Goal: Transaction & Acquisition: Book appointment/travel/reservation

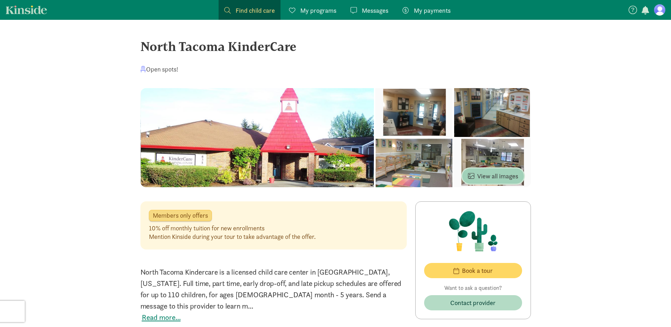
click at [504, 178] on span "View all images" at bounding box center [493, 176] width 50 height 10
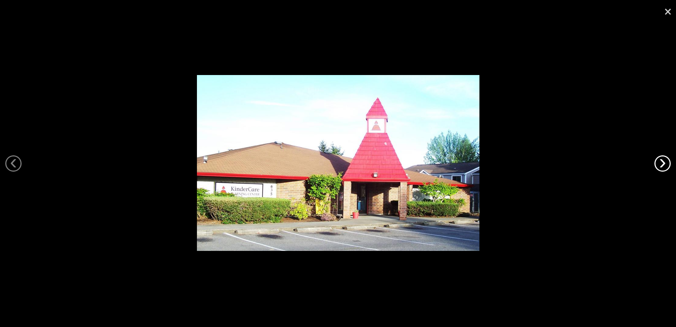
click at [660, 167] on link "›" at bounding box center [663, 163] width 16 height 16
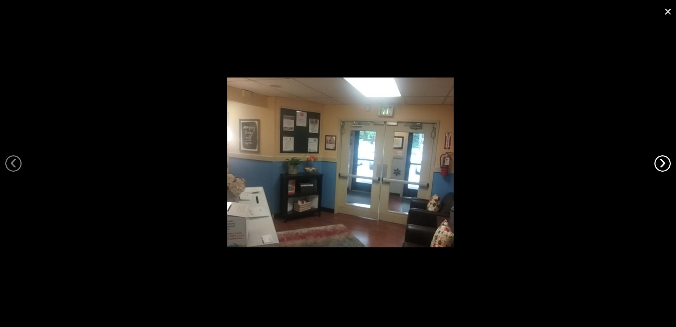
click at [660, 167] on link "›" at bounding box center [663, 163] width 16 height 16
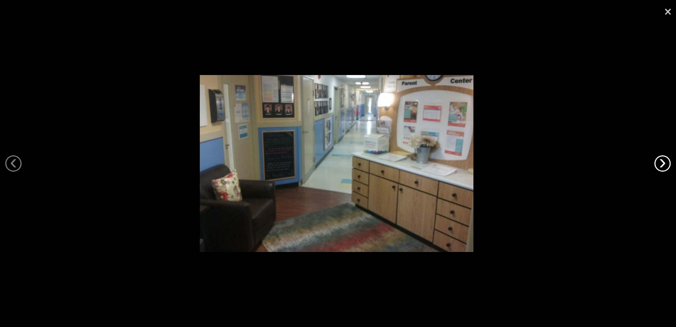
click at [660, 167] on link "›" at bounding box center [663, 163] width 16 height 16
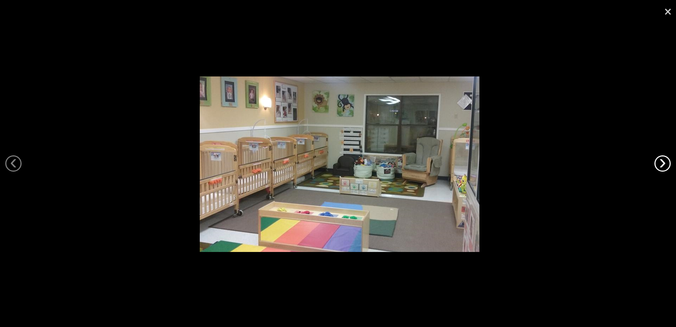
click at [660, 167] on link "›" at bounding box center [663, 163] width 16 height 16
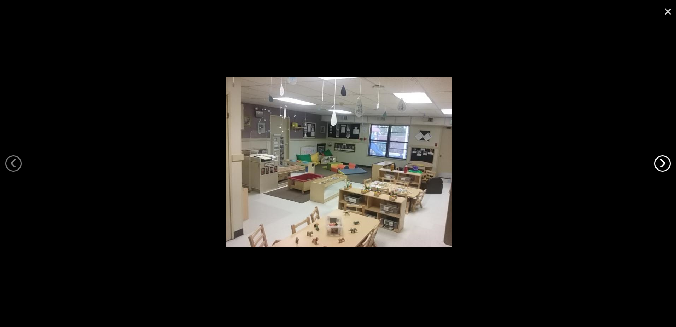
click at [660, 167] on link "›" at bounding box center [663, 163] width 16 height 16
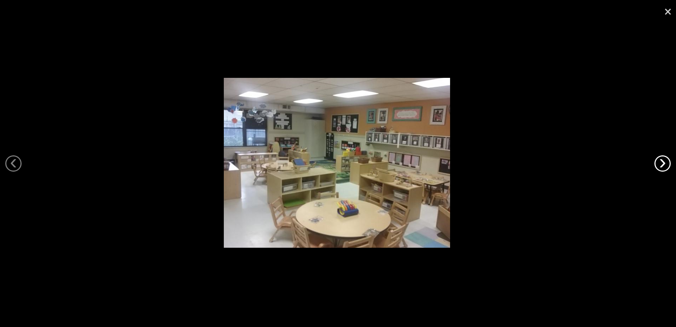
click at [660, 167] on link "›" at bounding box center [663, 163] width 16 height 16
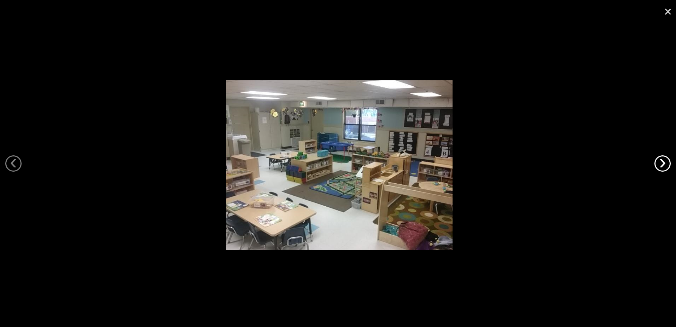
click at [660, 167] on link "›" at bounding box center [663, 163] width 16 height 16
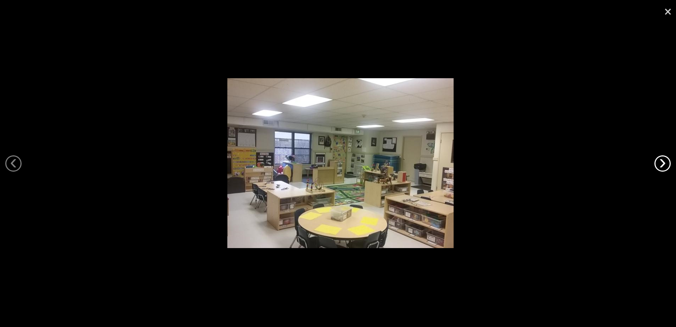
click at [660, 167] on link "›" at bounding box center [663, 163] width 16 height 16
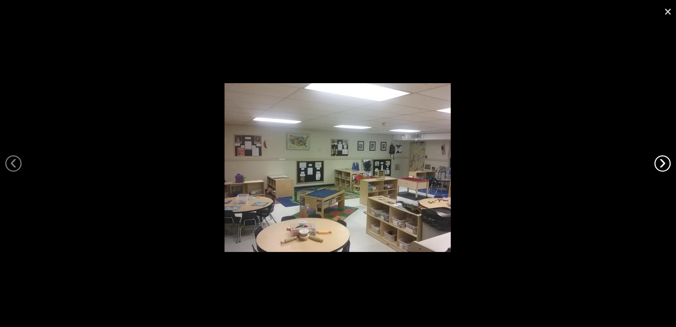
click at [660, 167] on link "›" at bounding box center [663, 163] width 16 height 16
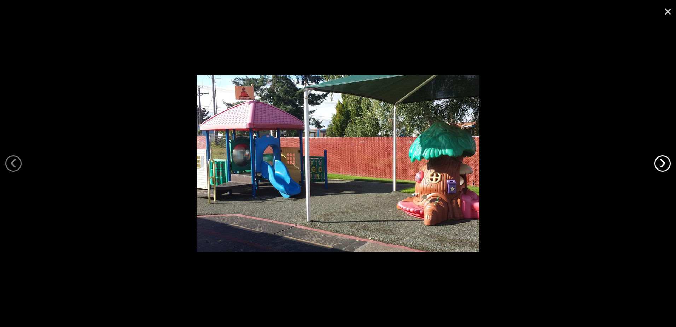
click at [660, 167] on link "›" at bounding box center [663, 163] width 16 height 16
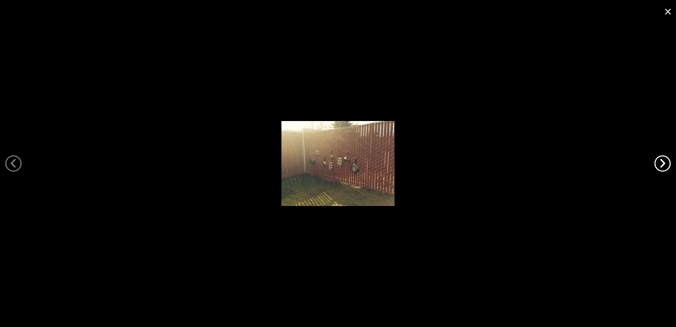
click at [660, 167] on link "›" at bounding box center [663, 163] width 16 height 16
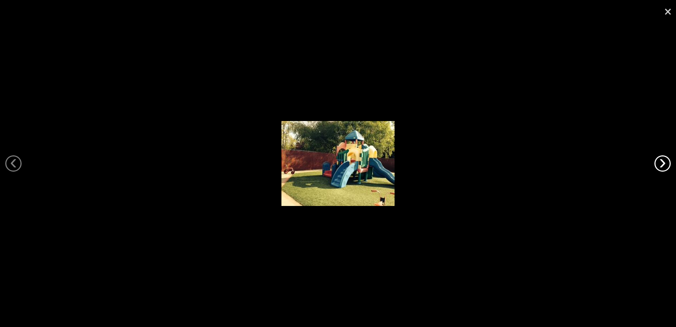
click at [660, 167] on link "›" at bounding box center [663, 163] width 16 height 16
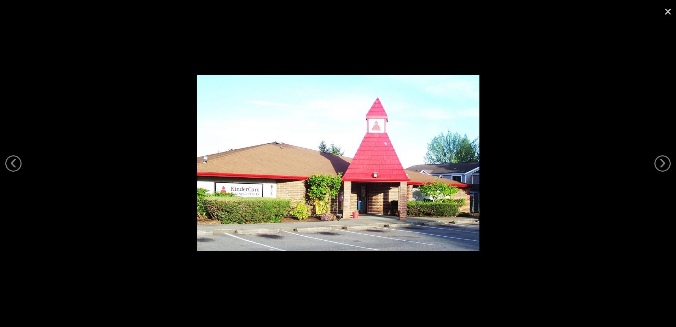
click at [667, 10] on link "×" at bounding box center [668, 10] width 16 height 21
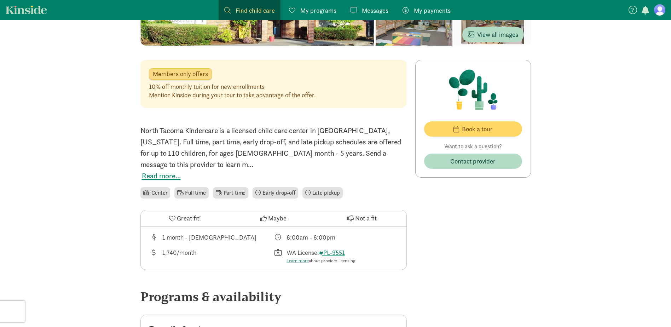
scroll to position [177, 0]
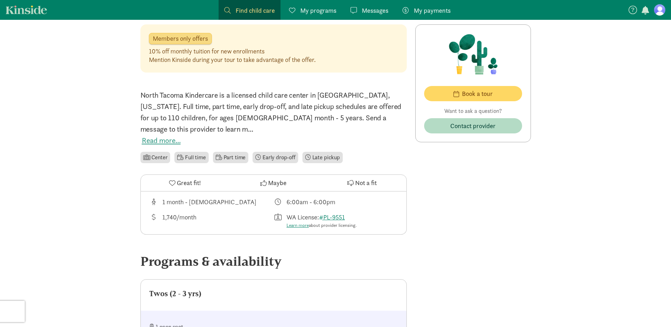
click at [150, 135] on button "Read more..." at bounding box center [161, 140] width 39 height 11
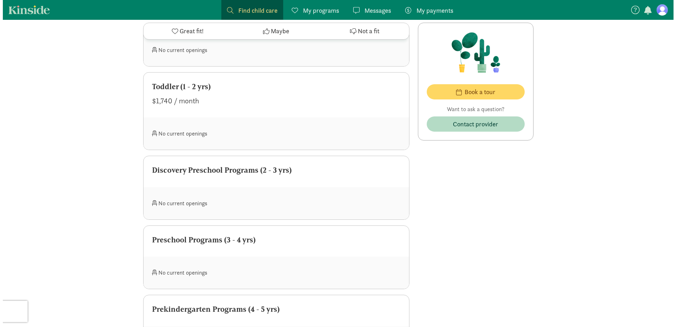
scroll to position [672, 0]
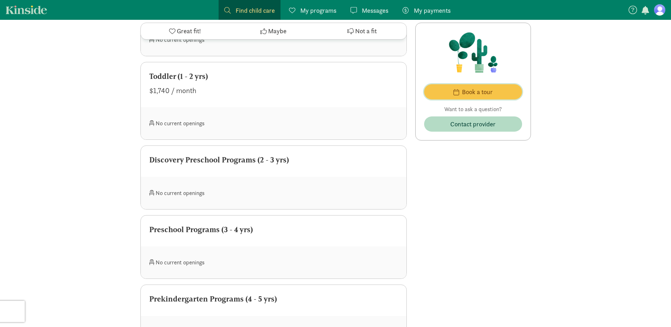
click at [483, 91] on span "Book a tour" at bounding box center [477, 92] width 31 height 10
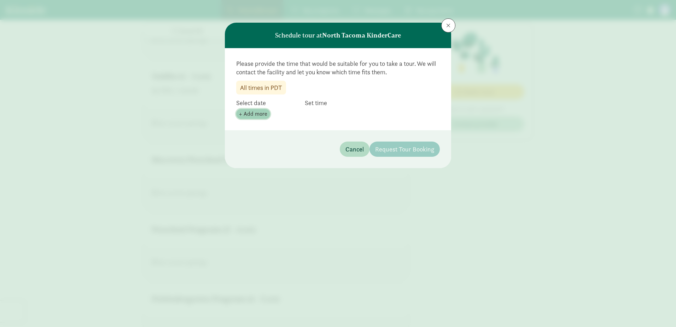
click at [256, 111] on span "+ Add more" at bounding box center [253, 114] width 28 height 8
